Goal: Task Accomplishment & Management: Use online tool/utility

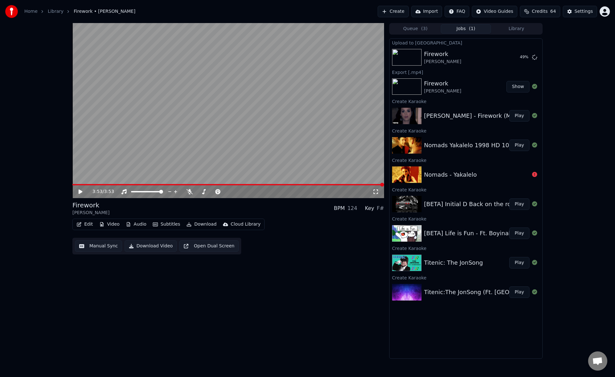
click at [521, 86] on button "Show" at bounding box center [517, 87] width 23 height 12
click at [519, 85] on button "Show" at bounding box center [517, 87] width 23 height 12
click at [88, 225] on button "Edit" at bounding box center [84, 224] width 21 height 9
click at [210, 305] on div "3:53 / 3:53 Firework [PERSON_NAME] BPM 124 Key F# Edit Video Audio Subtitles Do…" at bounding box center [227, 191] width 311 height 336
click at [473, 61] on div "Firework [PERSON_NAME]" at bounding box center [473, 57] width 98 height 15
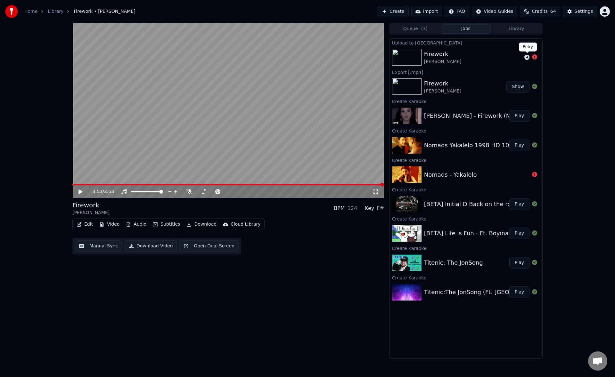
click at [526, 56] on icon at bounding box center [526, 57] width 5 height 5
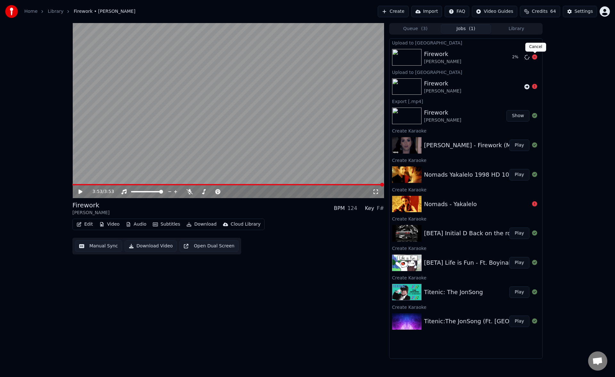
click at [534, 58] on icon at bounding box center [534, 56] width 5 height 5
click at [536, 87] on icon at bounding box center [534, 86] width 5 height 5
click at [533, 58] on icon at bounding box center [534, 56] width 5 height 5
click at [472, 47] on div "Firework [PERSON_NAME]" at bounding box center [465, 57] width 153 height 22
